Goal: Navigation & Orientation: Find specific page/section

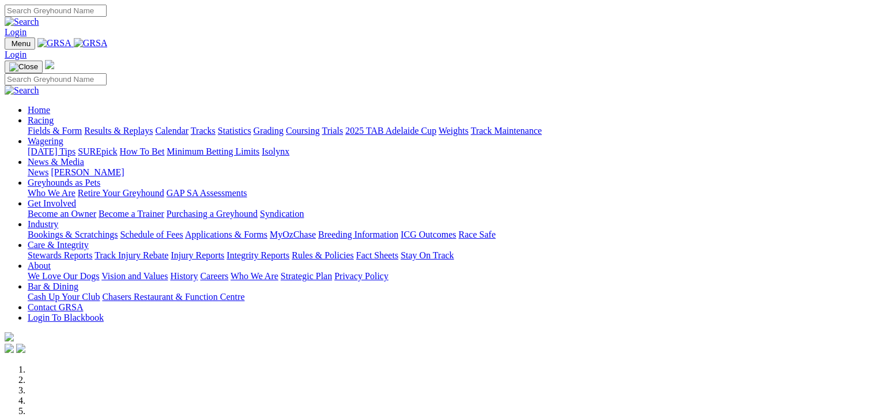
click at [436, 126] on link "2025 TAB Adelaide Cup" at bounding box center [390, 131] width 91 height 10
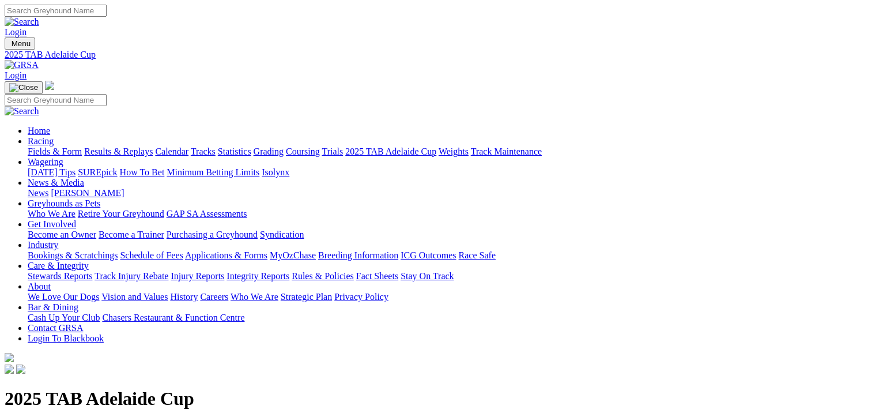
click at [37, 146] on link "Fields & Form" at bounding box center [55, 151] width 54 height 10
